Goal: Task Accomplishment & Management: Complete application form

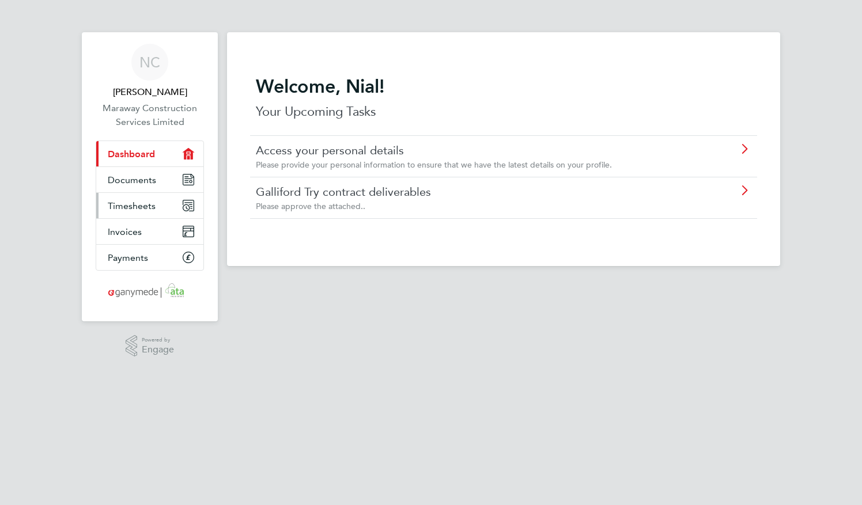
click at [140, 203] on span "Timesheets" at bounding box center [132, 206] width 48 height 11
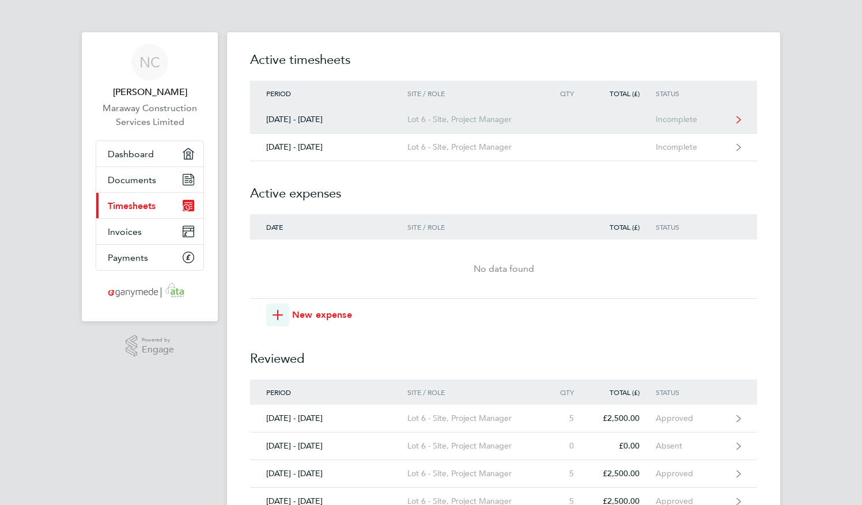
click at [428, 123] on div "Lot 6 - Site, Project Manager" at bounding box center [473, 120] width 132 height 10
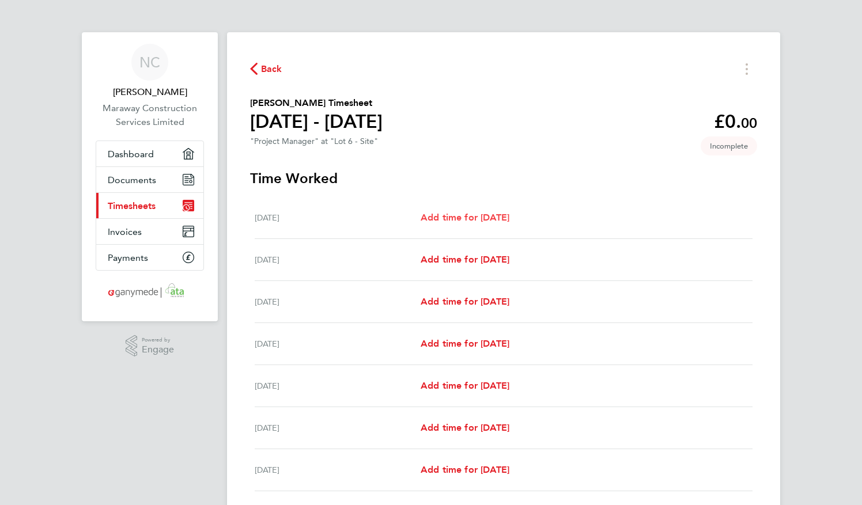
click at [445, 215] on span "Add time for [DATE]" at bounding box center [465, 217] width 89 height 11
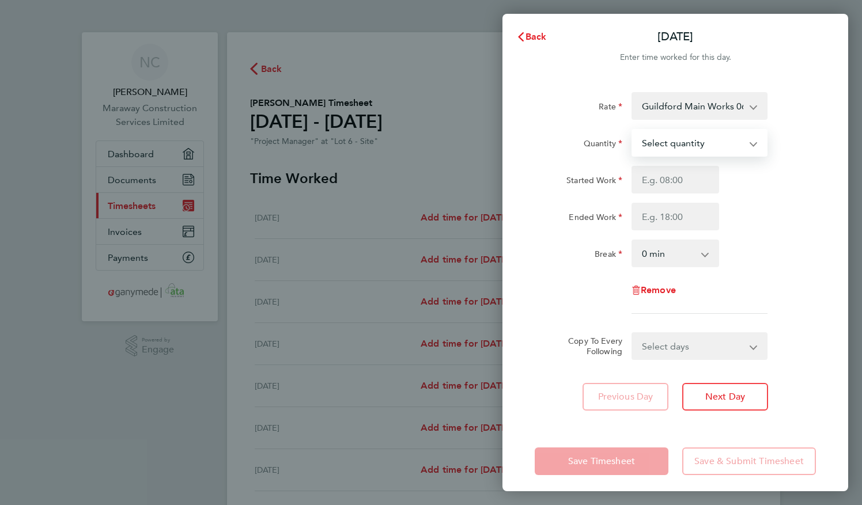
click at [747, 153] on select "Select quantity 0.5 1" at bounding box center [693, 142] width 120 height 25
select select "1"
click at [633, 130] on select "Select quantity 0.5 1" at bounding box center [693, 142] width 120 height 25
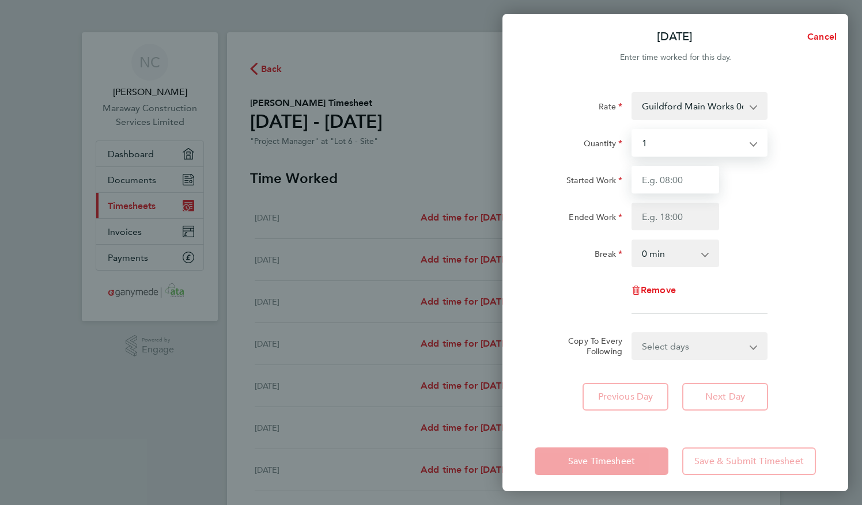
click at [709, 183] on input "Started Work" at bounding box center [675, 180] width 88 height 28
type input "08:00"
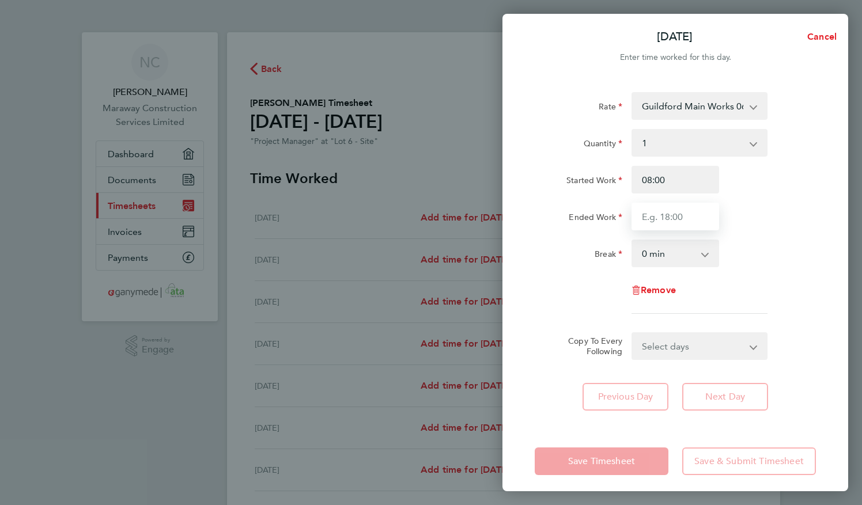
click at [693, 209] on input "Ended Work" at bounding box center [675, 217] width 88 height 28
type input "17:30"
click at [687, 253] on select "0 min 15 min 30 min 45 min 60 min 75 min 90 min" at bounding box center [668, 253] width 71 height 25
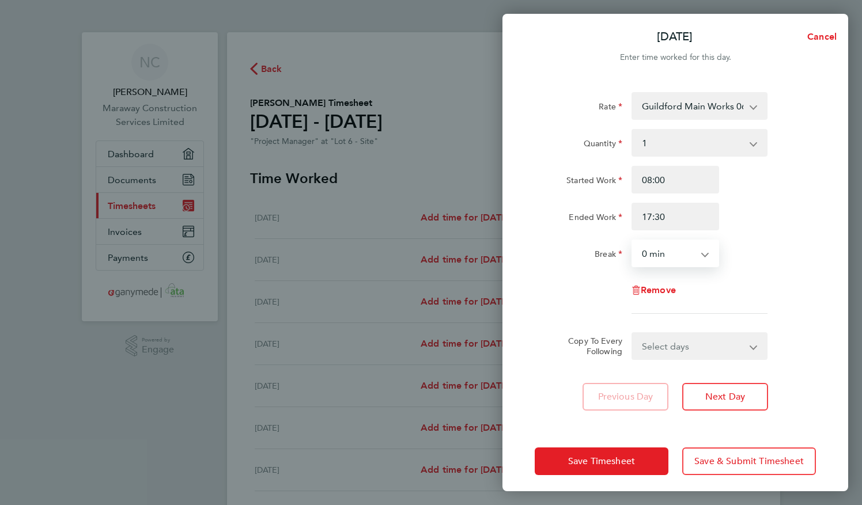
select select "30"
click at [633, 241] on select "0 min 15 min 30 min 45 min 60 min 75 min 90 min" at bounding box center [668, 253] width 71 height 25
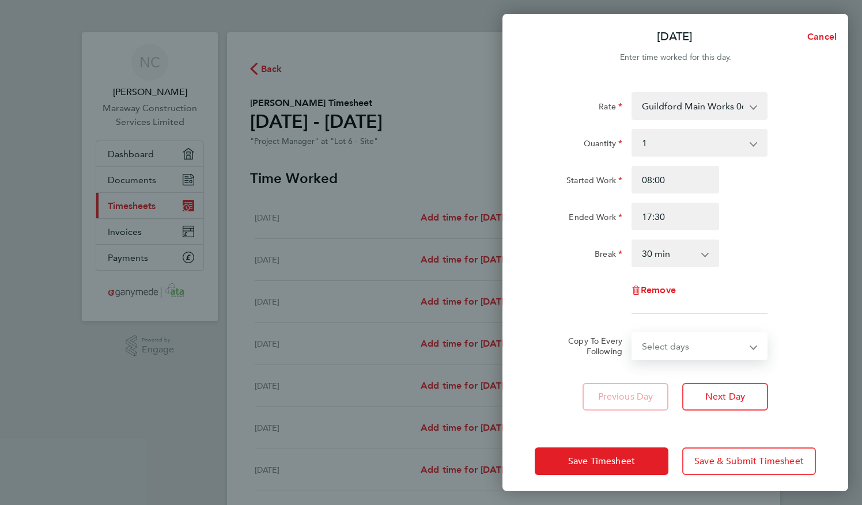
click at [718, 354] on select "Select days Day Weekday (Mon-Fri) Weekend (Sat-Sun) [DATE] [DATE] [DATE] [DATE]…" at bounding box center [693, 346] width 121 height 25
select select "WEEKDAY"
click at [633, 334] on select "Select days Day Weekday (Mon-Fri) Weekend (Sat-Sun) [DATE] [DATE] [DATE] [DATE]…" at bounding box center [693, 346] width 121 height 25
select select "[DATE]"
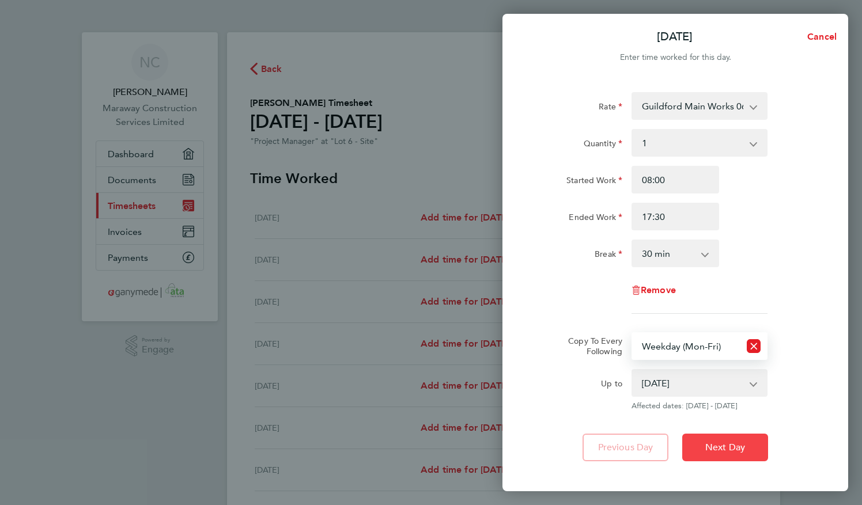
click at [740, 447] on span "Next Day" at bounding box center [725, 448] width 40 height 12
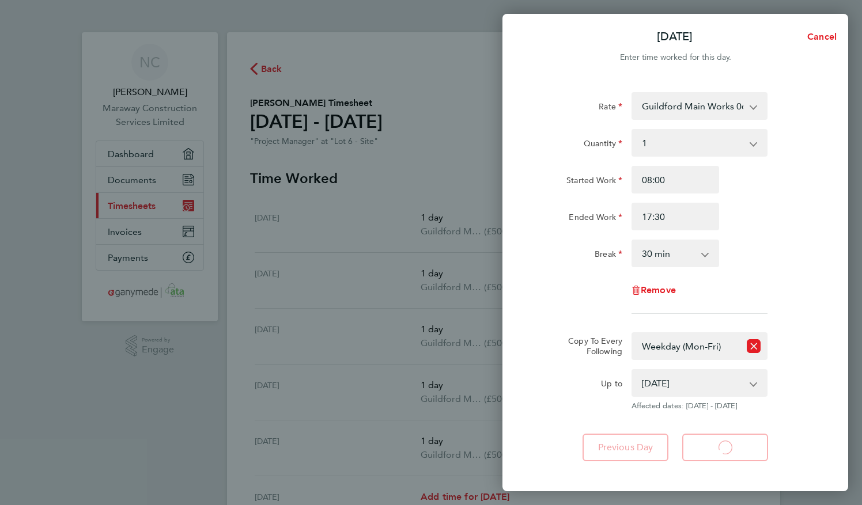
select select "1"
select select "30"
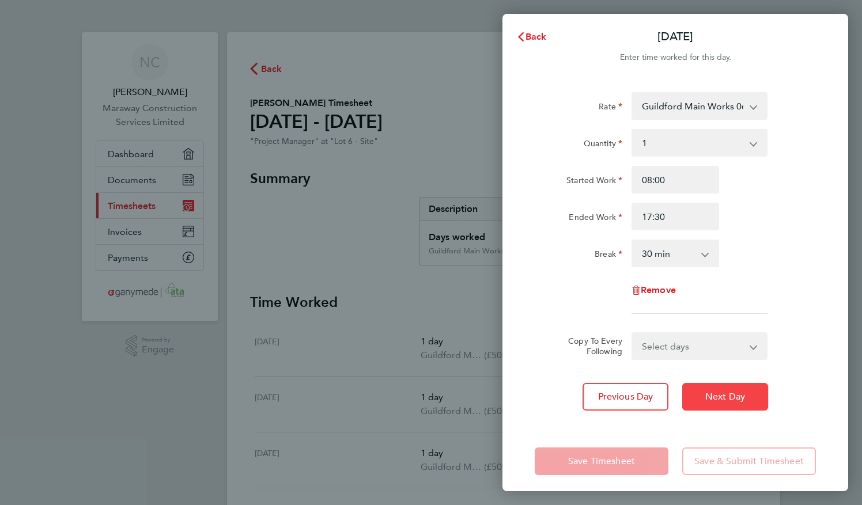
click at [735, 403] on button "Next Day" at bounding box center [725, 397] width 86 height 28
select select "1"
select select "30"
click at [730, 400] on span "Next Day" at bounding box center [725, 397] width 40 height 12
select select "1"
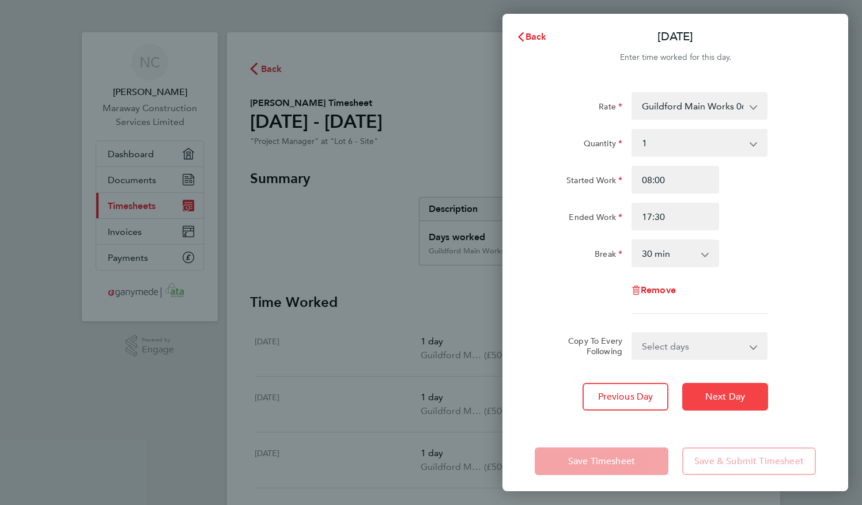
select select "30"
click at [730, 400] on span "Next Day" at bounding box center [725, 397] width 40 height 12
select select "1"
select select "30"
click at [730, 400] on span "Next Day" at bounding box center [725, 397] width 40 height 12
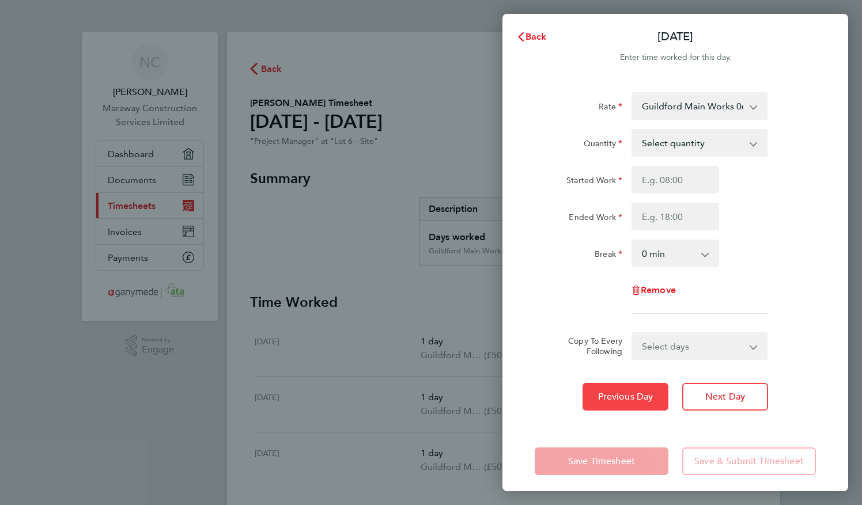
click at [631, 404] on button "Previous Day" at bounding box center [626, 397] width 86 height 28
select select "1"
select select "30"
click at [534, 32] on span "Back" at bounding box center [535, 36] width 21 height 11
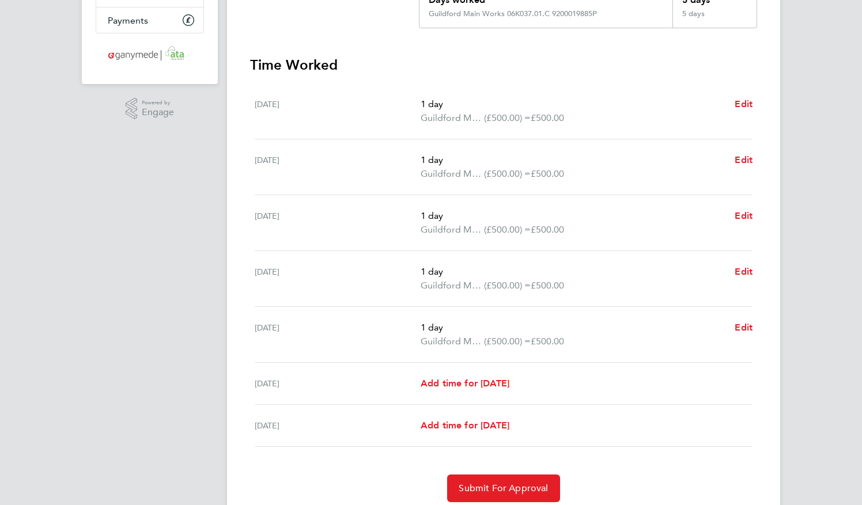
scroll to position [279, 0]
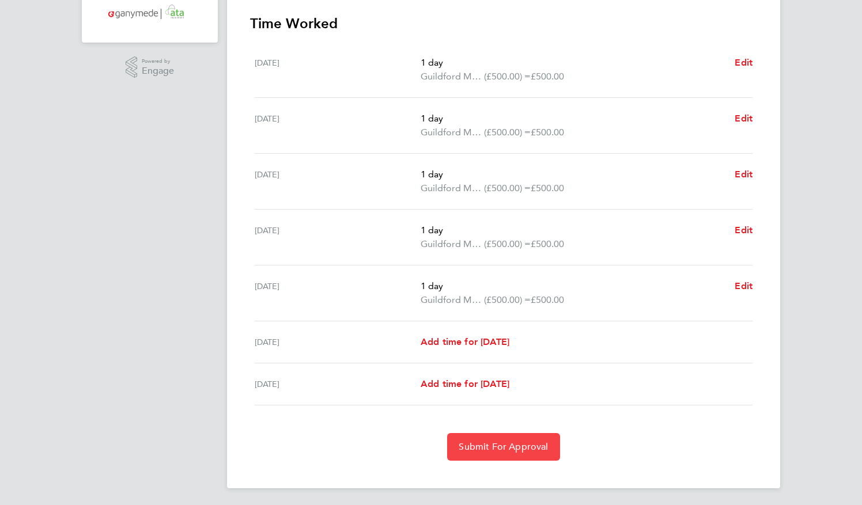
click at [504, 442] on span "Submit For Approval" at bounding box center [503, 447] width 89 height 12
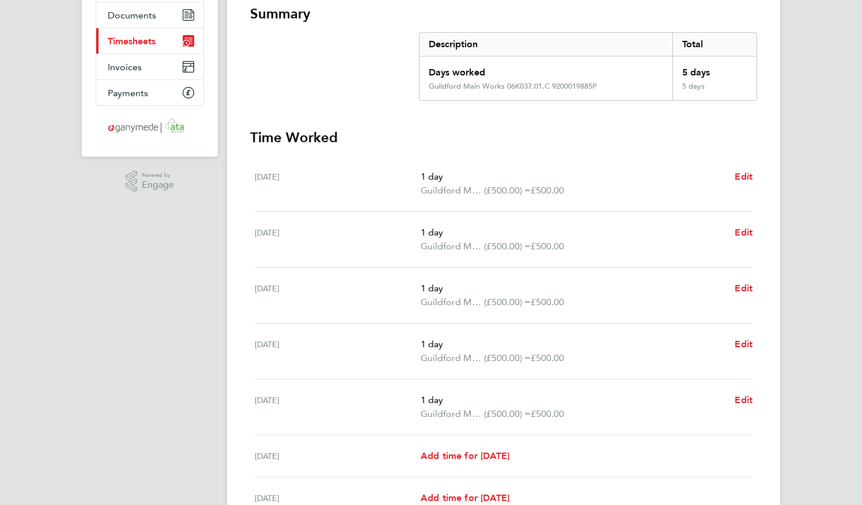
scroll to position [0, 0]
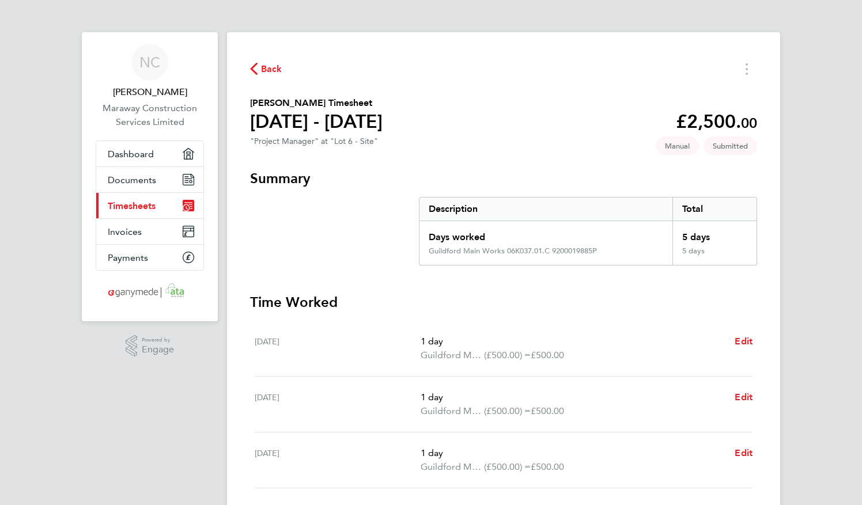
click at [130, 202] on span "Timesheets" at bounding box center [132, 206] width 48 height 11
